Goal: Information Seeking & Learning: Learn about a topic

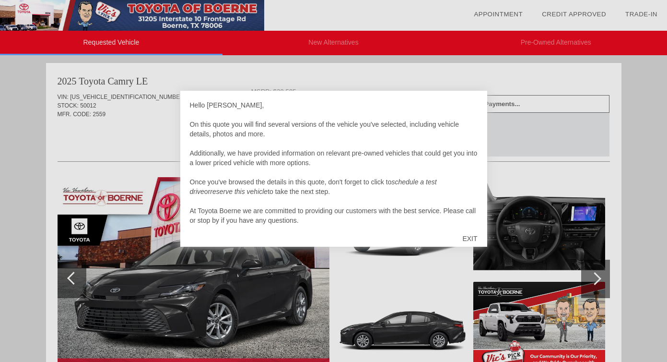
click at [469, 240] on div "EXIT" at bounding box center [470, 238] width 34 height 29
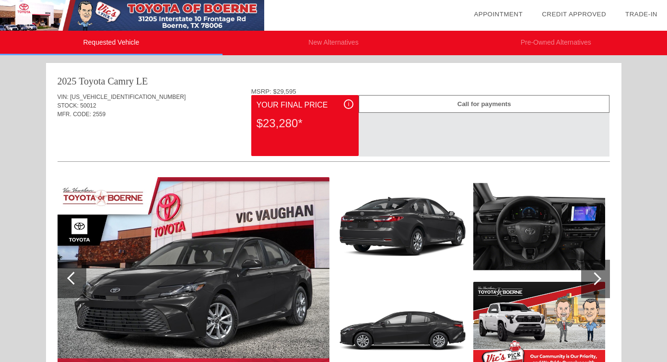
click at [332, 35] on li "New Alternatives" at bounding box center [334, 43] width 223 height 24
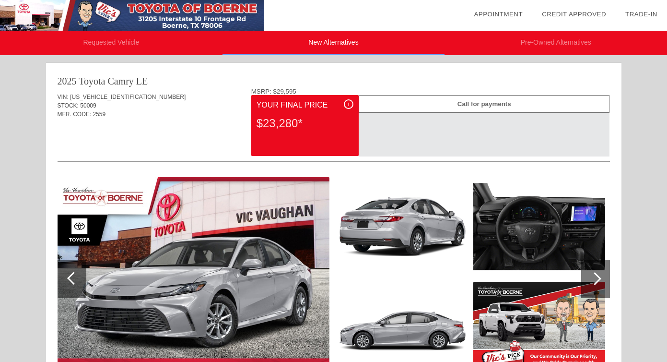
click at [519, 43] on li "Pre-Owned Alternatives" at bounding box center [556, 43] width 223 height 24
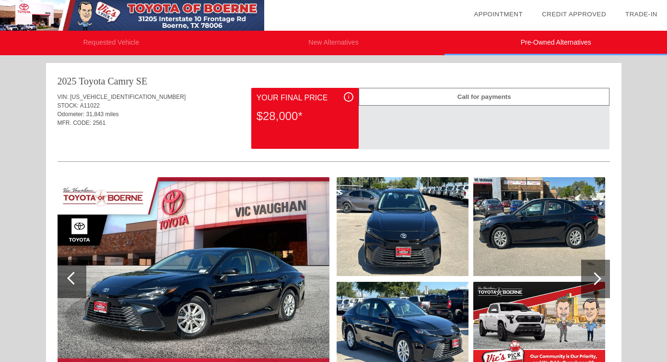
click at [122, 46] on li "Requested Vehicle" at bounding box center [111, 43] width 223 height 24
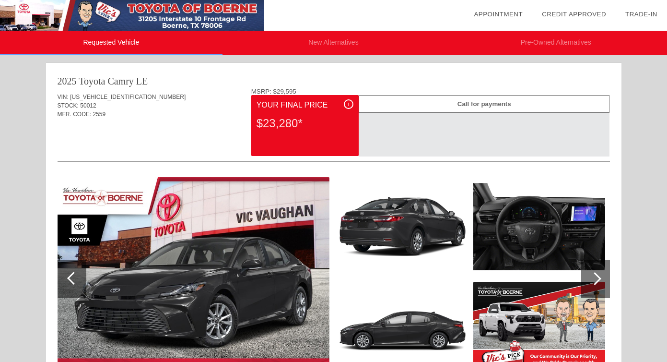
click at [504, 49] on li "Pre-Owned Alternatives" at bounding box center [556, 43] width 223 height 24
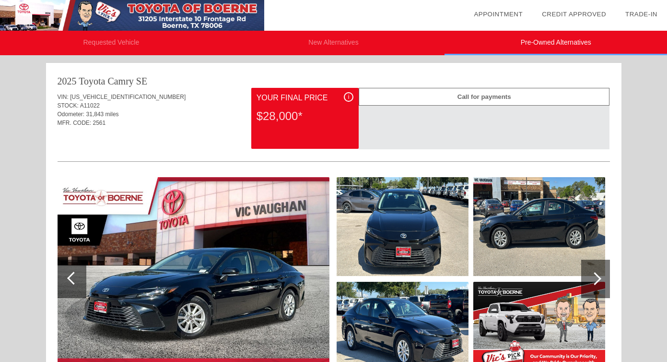
click at [304, 39] on li "New Alternatives" at bounding box center [334, 43] width 223 height 24
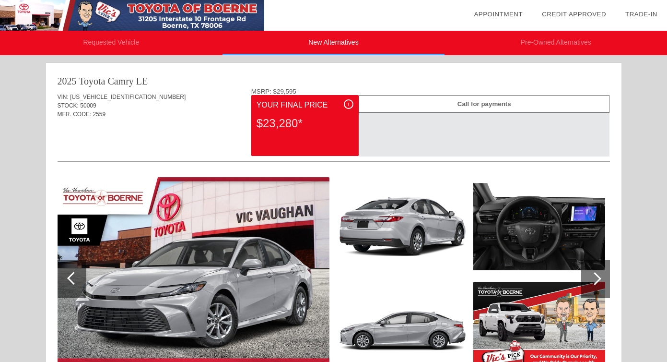
click at [156, 39] on li "Requested Vehicle" at bounding box center [111, 43] width 223 height 24
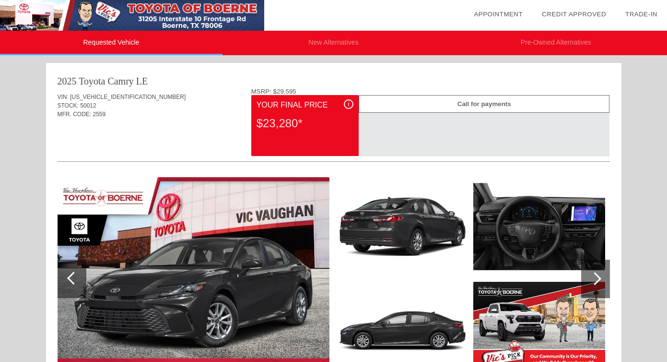
click at [350, 42] on li "New Alternatives" at bounding box center [334, 43] width 223 height 24
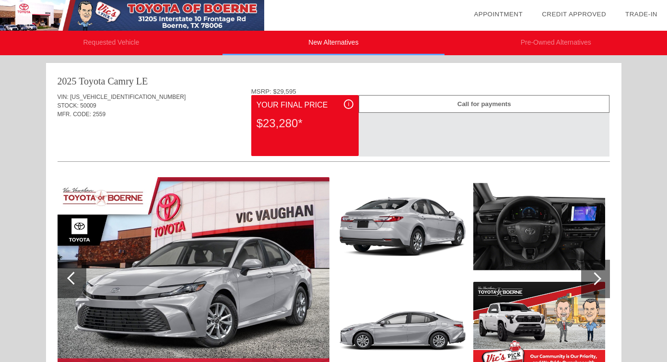
click at [149, 37] on li "Requested Vehicle" at bounding box center [111, 43] width 223 height 24
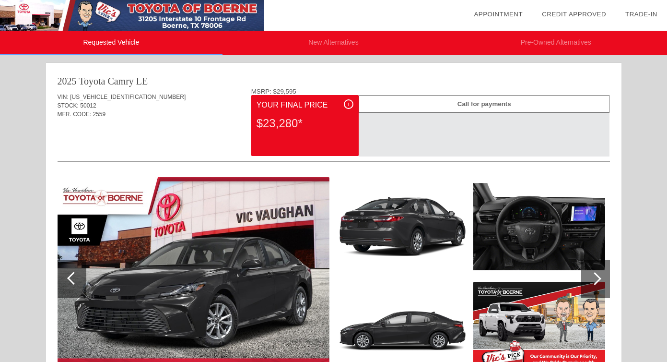
click at [296, 40] on li "New Alternatives" at bounding box center [334, 43] width 223 height 24
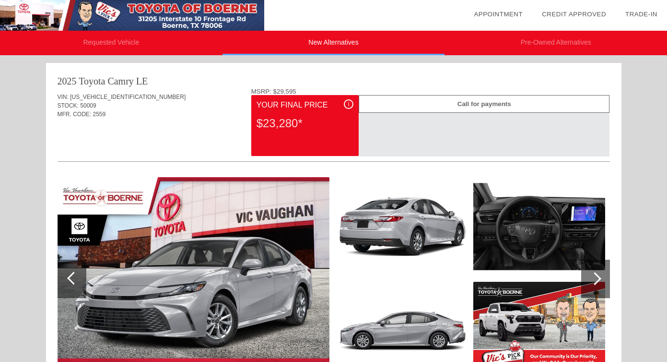
click at [161, 32] on li "Requested Vehicle" at bounding box center [111, 43] width 223 height 24
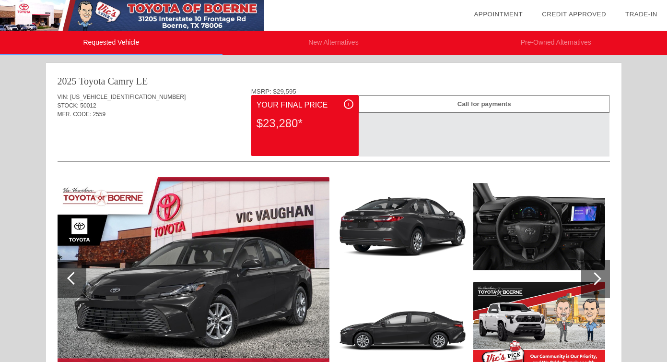
click at [301, 42] on li "New Alternatives" at bounding box center [334, 43] width 223 height 24
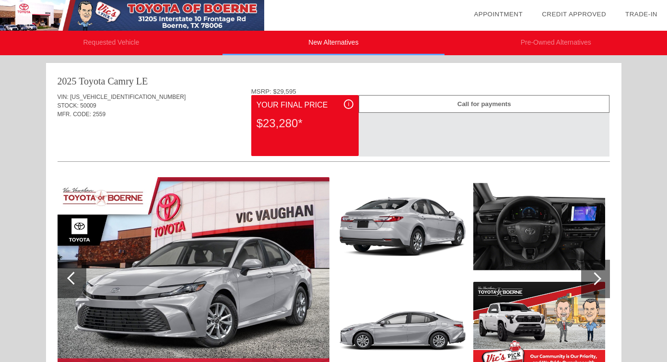
click at [153, 34] on li "Requested Vehicle" at bounding box center [111, 43] width 223 height 24
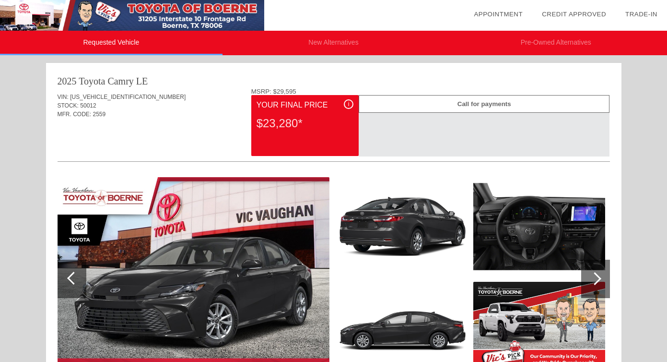
click at [325, 45] on li "New Alternatives" at bounding box center [334, 43] width 223 height 24
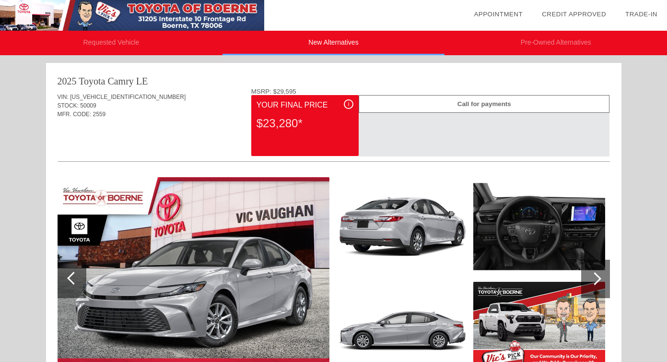
click at [151, 43] on li "Requested Vehicle" at bounding box center [111, 43] width 223 height 24
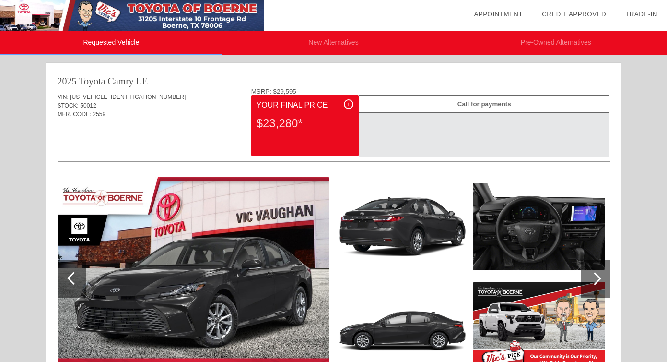
click at [243, 42] on li "New Alternatives" at bounding box center [334, 43] width 223 height 24
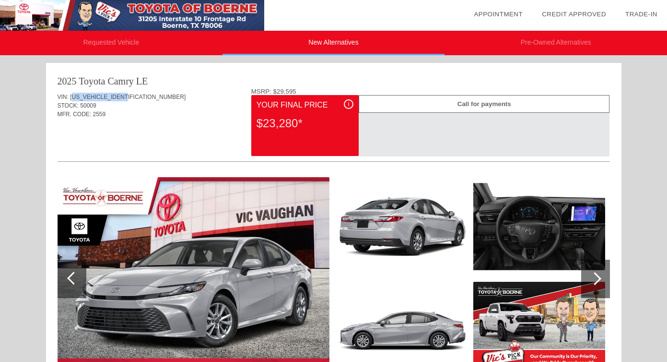
drag, startPoint x: 129, startPoint y: 95, endPoint x: 74, endPoint y: 95, distance: 55.6
click at [74, 95] on span "[US_VEHICLE_IDENTIFICATION_NUMBER]" at bounding box center [128, 97] width 116 height 7
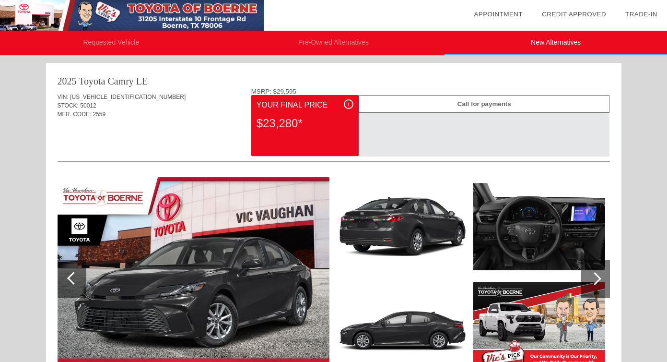
scroll to position [16, 0]
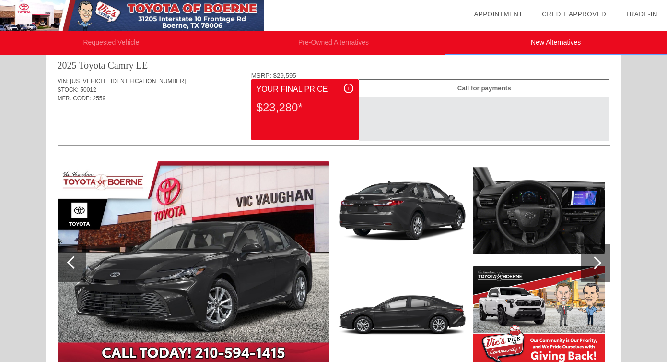
click at [331, 46] on li "Pre-Owned Alternatives" at bounding box center [334, 43] width 223 height 24
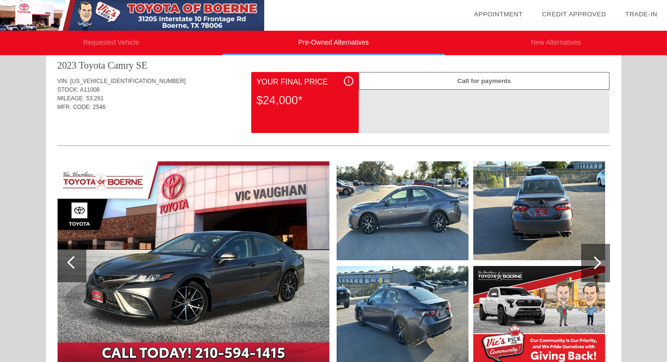
click at [521, 42] on li "New Alternatives" at bounding box center [556, 43] width 223 height 24
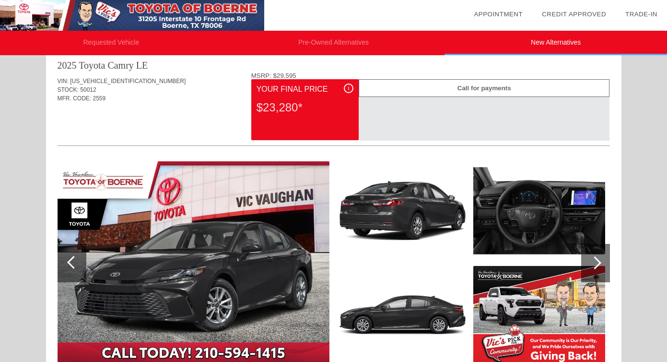
click at [126, 40] on li "Requested Vehicle" at bounding box center [111, 43] width 223 height 24
